Goal: Task Accomplishment & Management: Use online tool/utility

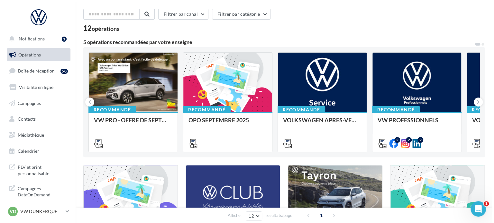
scroll to position [32, 0]
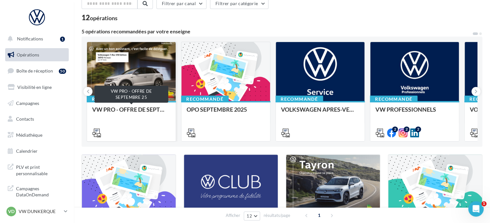
click at [124, 108] on div "VW PRO - OFFRE DE SEPTEMBRE 25" at bounding box center [131, 112] width 78 height 13
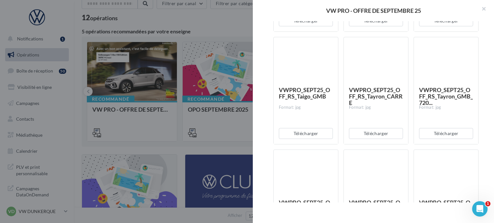
scroll to position [2025, 0]
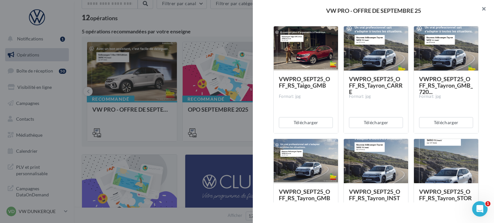
click at [481, 9] on button "button" at bounding box center [481, 9] width 26 height 19
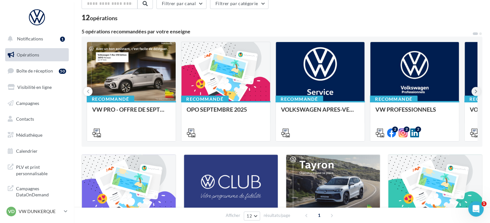
click at [478, 92] on button at bounding box center [476, 91] width 9 height 9
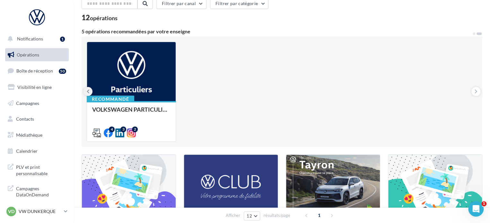
click at [87, 92] on icon at bounding box center [88, 91] width 3 height 6
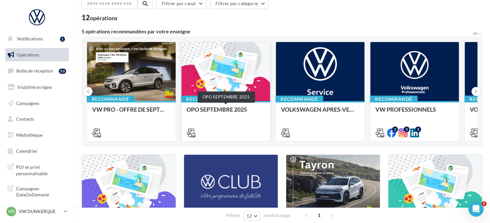
click at [219, 107] on div "OPO SEPTEMBRE 2025" at bounding box center [226, 112] width 78 height 13
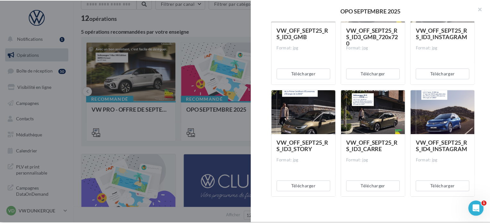
scroll to position [578, 0]
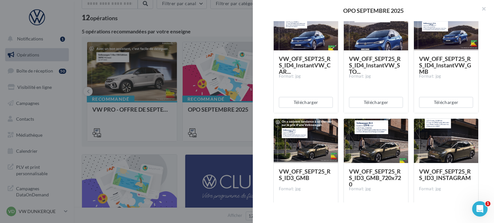
click at [189, 147] on div at bounding box center [247, 111] width 494 height 223
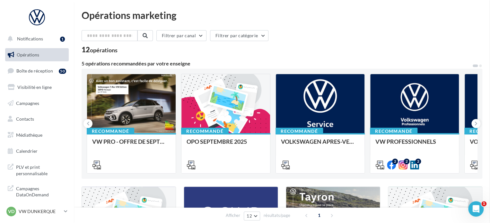
scroll to position [0, 0]
click at [104, 39] on input "text" at bounding box center [110, 35] width 57 height 11
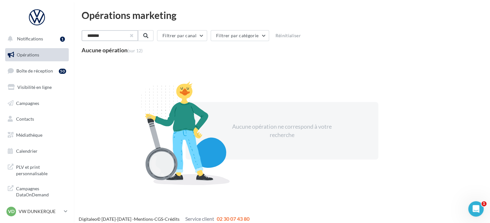
type input "*******"
click at [132, 36] on button "button" at bounding box center [131, 35] width 3 height 3
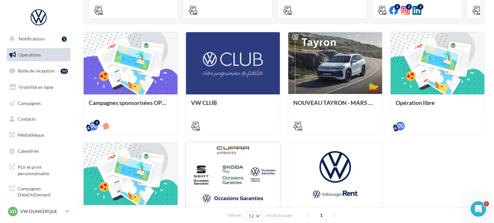
scroll to position [161, 0]
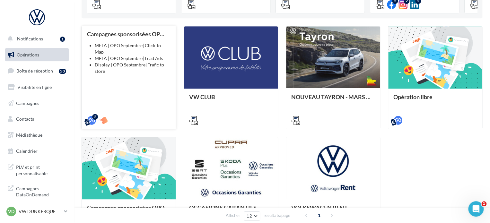
click at [135, 100] on div "Campagnes sponsorisées OPO Septembre META | OPO Septembre| Click To Map META | …" at bounding box center [129, 77] width 84 height 92
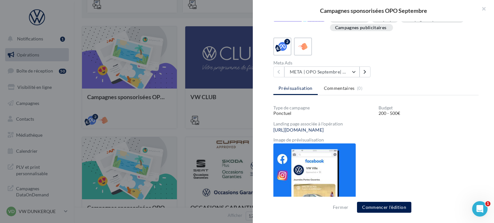
scroll to position [140, 0]
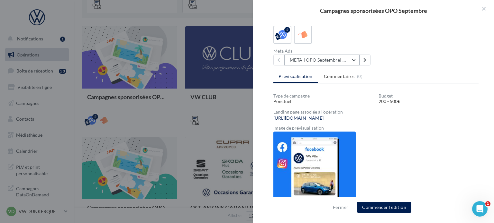
click at [325, 60] on button "META | OPO Septembre| Click To Map" at bounding box center [321, 60] width 75 height 11
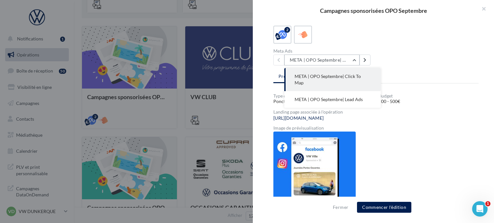
click at [327, 59] on button "META | OPO Septembre| Click To Map" at bounding box center [321, 60] width 75 height 11
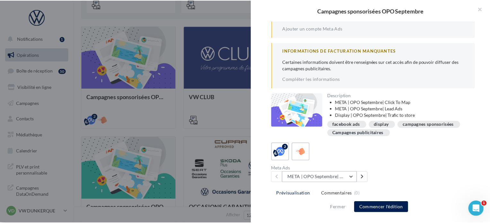
scroll to position [0, 0]
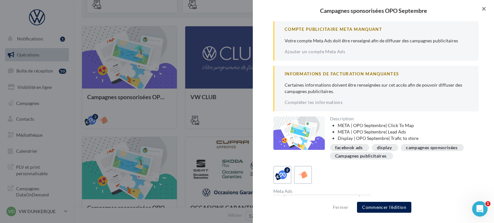
click at [483, 8] on button "button" at bounding box center [481, 9] width 26 height 19
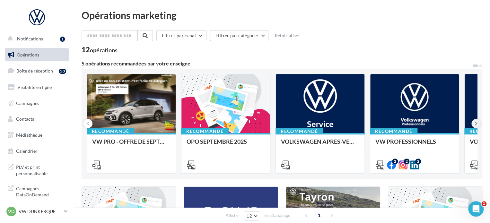
click at [477, 121] on icon at bounding box center [476, 124] width 3 height 6
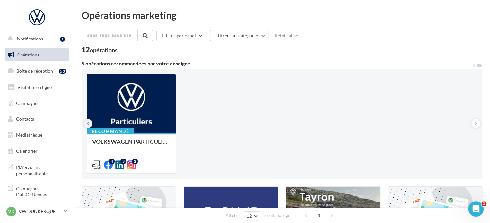
click at [89, 123] on icon at bounding box center [88, 124] width 3 height 6
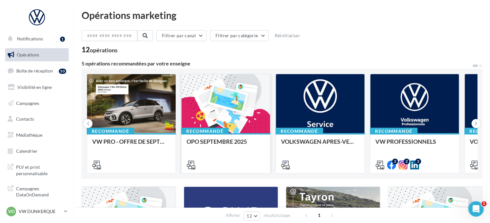
click at [231, 110] on div at bounding box center [226, 104] width 89 height 60
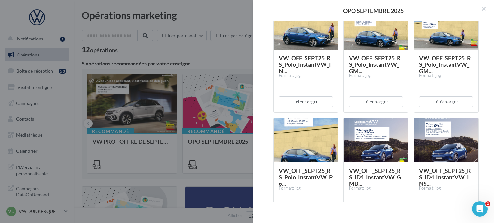
scroll to position [386, 0]
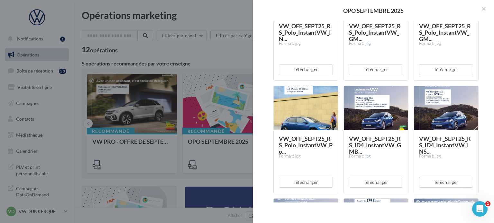
click at [377, 109] on div at bounding box center [376, 108] width 64 height 45
click at [374, 183] on button "Télécharger" at bounding box center [376, 182] width 54 height 11
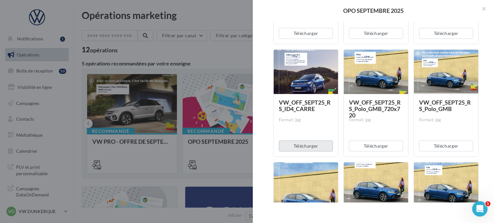
scroll to position [996, 0]
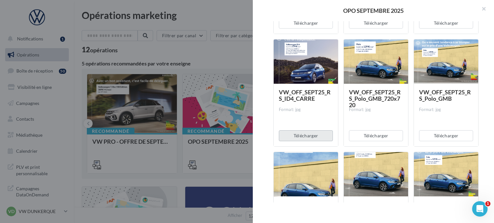
click at [314, 134] on button "Télécharger" at bounding box center [306, 135] width 54 height 11
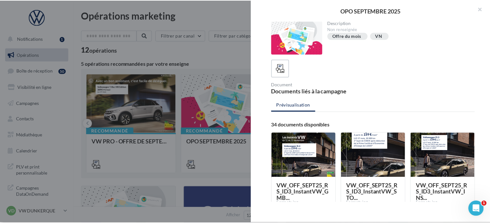
scroll to position [0, 0]
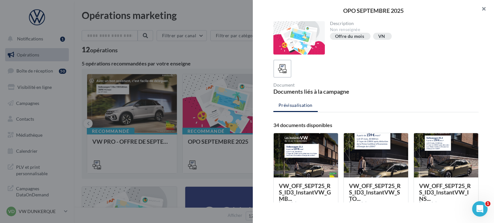
click at [483, 5] on button "button" at bounding box center [481, 9] width 26 height 19
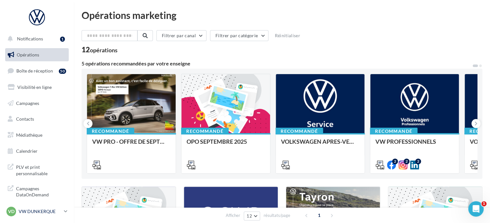
click at [46, 211] on p "VW DUNKERQUE" at bounding box center [40, 212] width 43 height 6
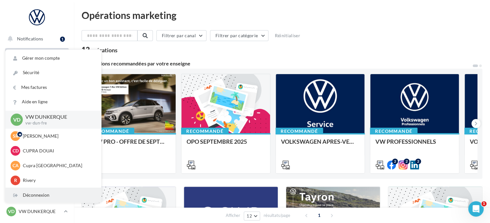
click at [48, 194] on div "Déconnexion" at bounding box center [53, 195] width 96 height 14
